Goal: Transaction & Acquisition: Purchase product/service

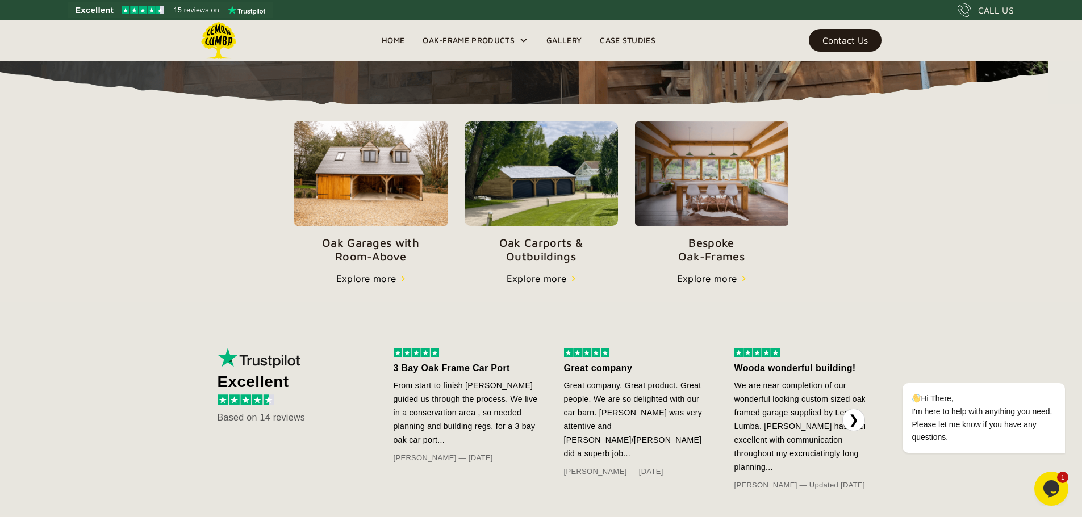
scroll to position [358, 0]
click at [294, 263] on p "Oak Garages with   Room-Above" at bounding box center [370, 249] width 153 height 27
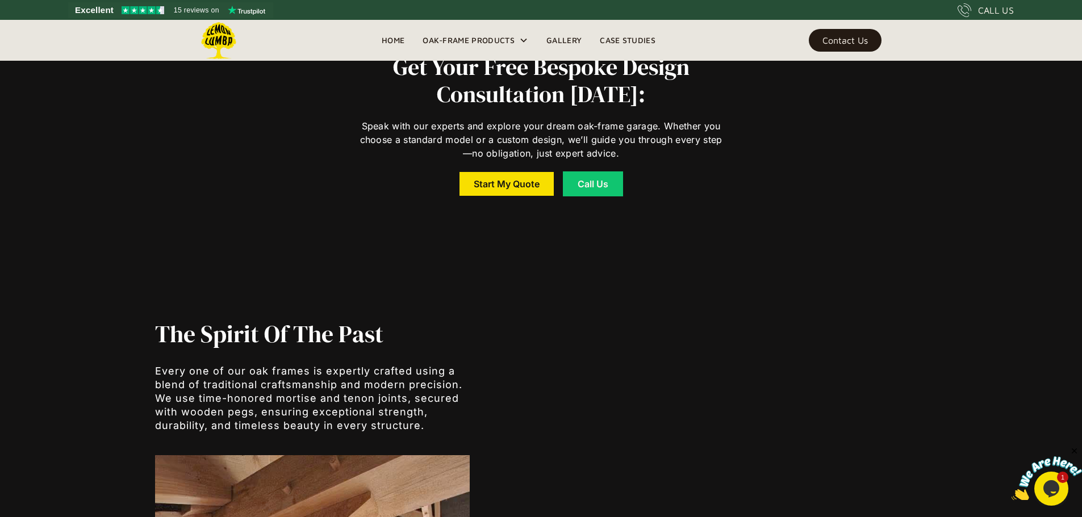
scroll to position [4890, 0]
